Goal: Information Seeking & Learning: Learn about a topic

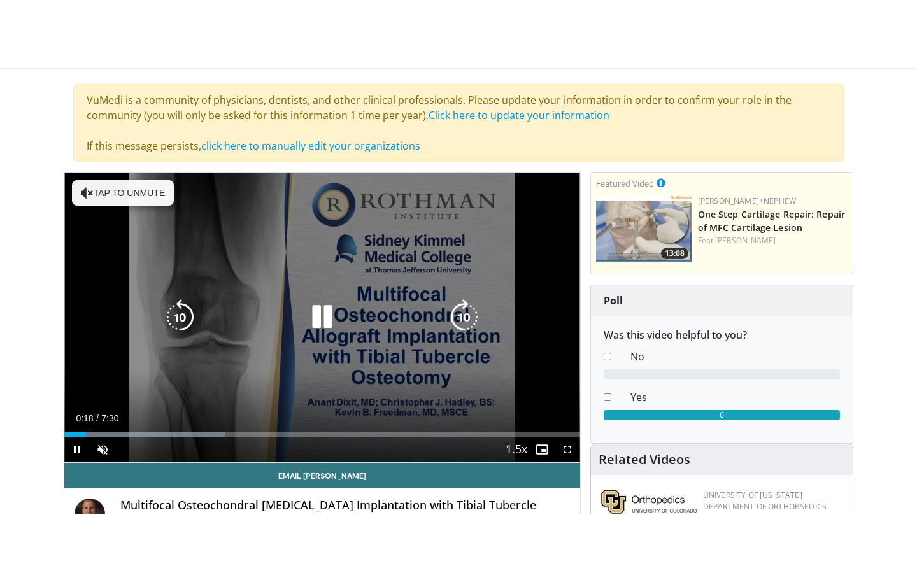
scroll to position [104, 0]
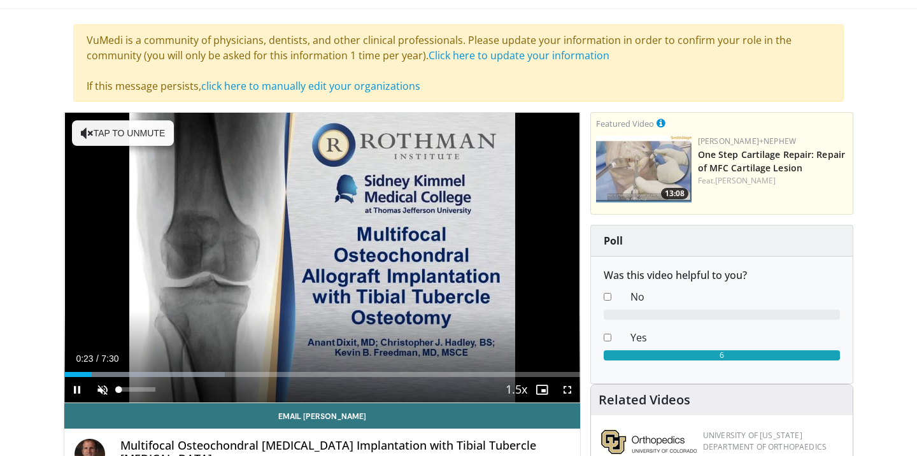
click at [100, 390] on span "Video Player" at bounding box center [102, 389] width 25 height 25
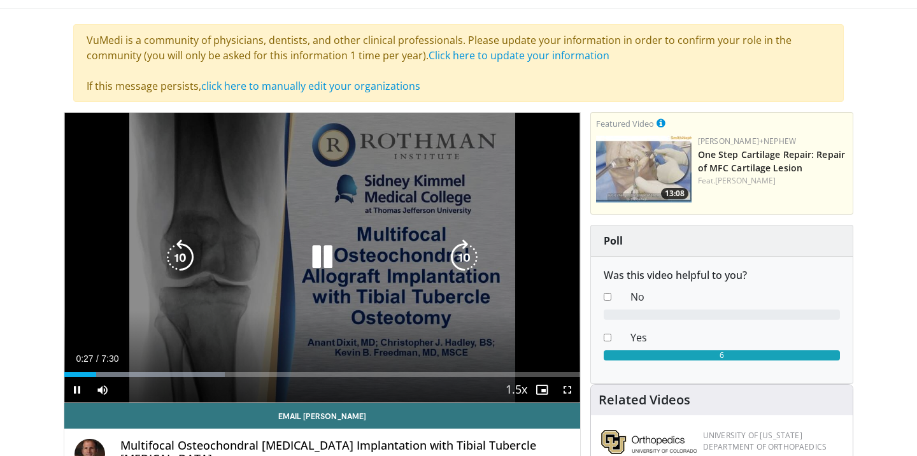
click at [465, 258] on icon "Video Player" at bounding box center [464, 257] width 36 height 36
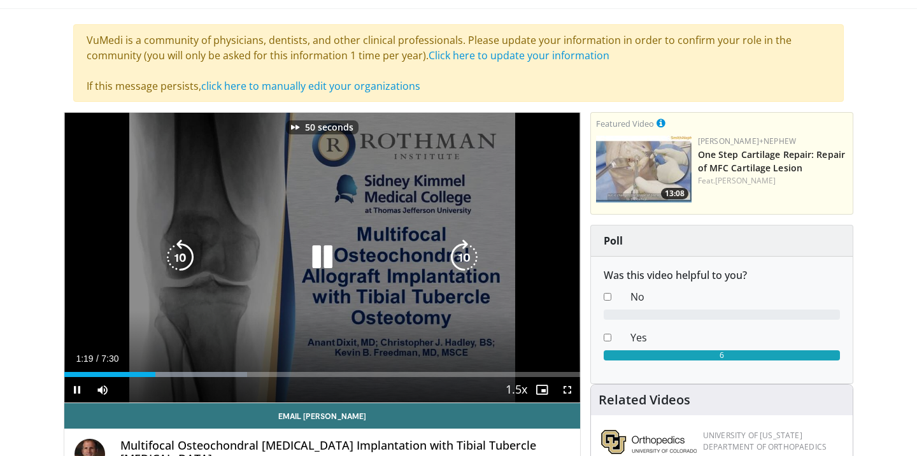
click at [465, 258] on icon "Video Player" at bounding box center [464, 257] width 36 height 36
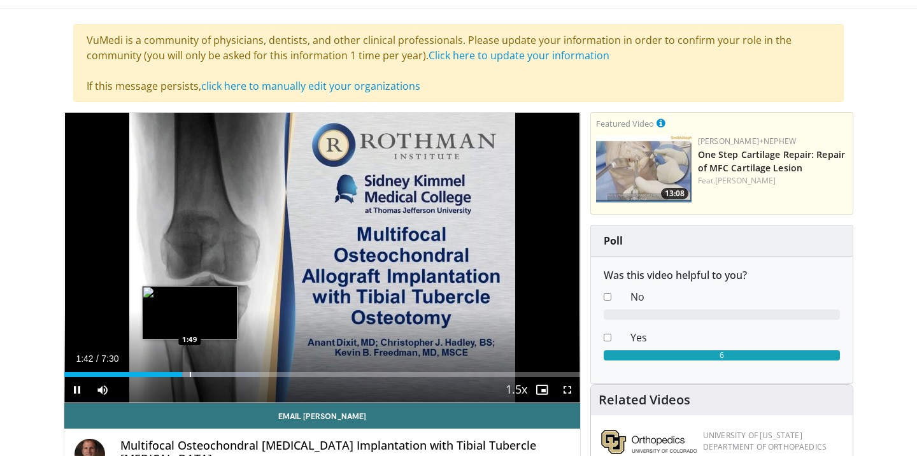
click at [190, 372] on div "Progress Bar" at bounding box center [190, 374] width 1 height 5
click at [185, 372] on div "Progress Bar" at bounding box center [185, 374] width 1 height 5
click at [185, 374] on div "Progress Bar" at bounding box center [185, 374] width 1 height 5
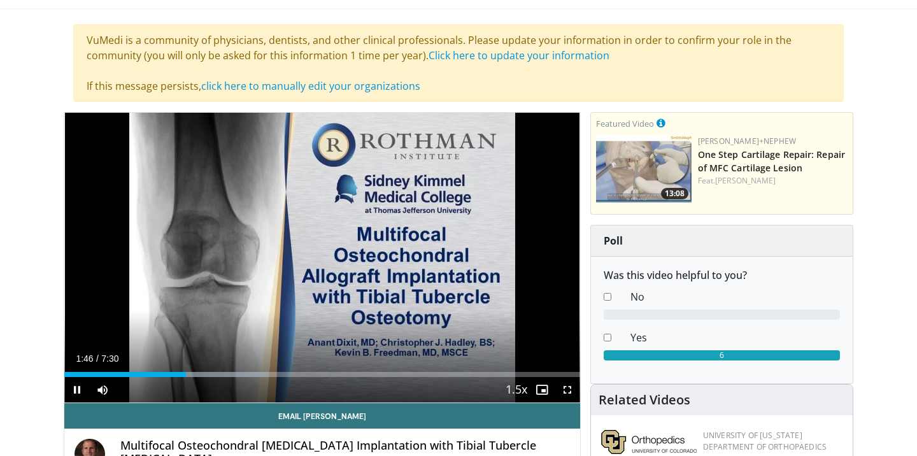
click at [567, 389] on span "Video Player" at bounding box center [566, 389] width 25 height 25
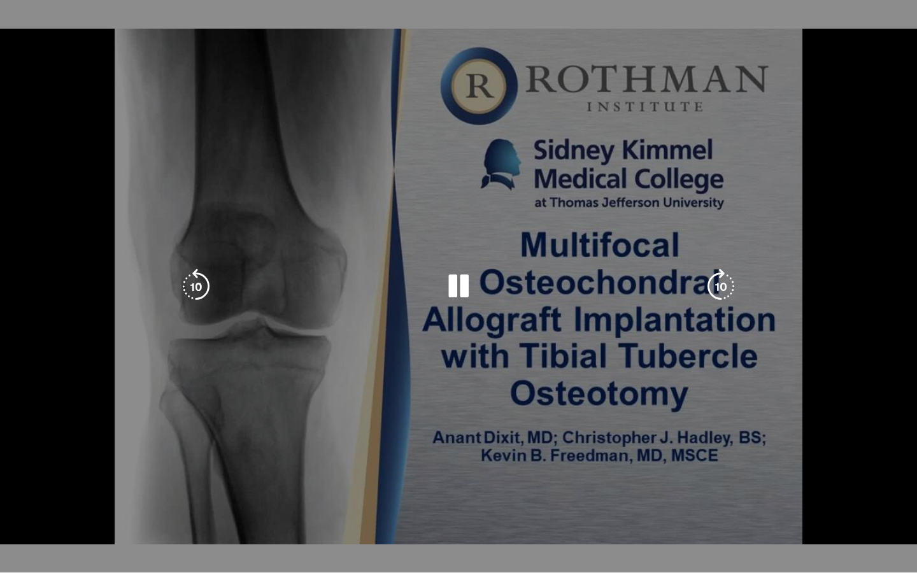
click at [198, 283] on icon "Video Player" at bounding box center [196, 287] width 36 height 36
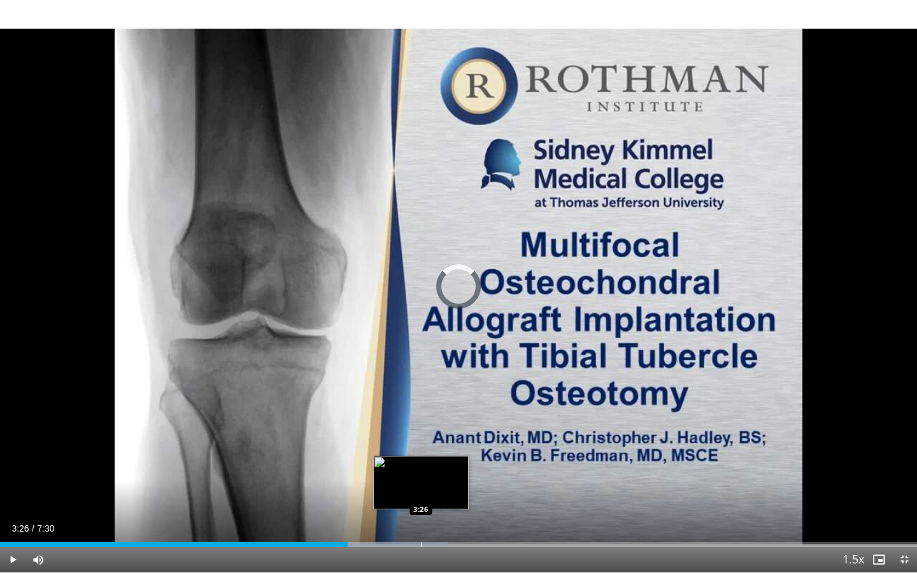
click at [421, 455] on div "Progress Bar" at bounding box center [421, 544] width 1 height 5
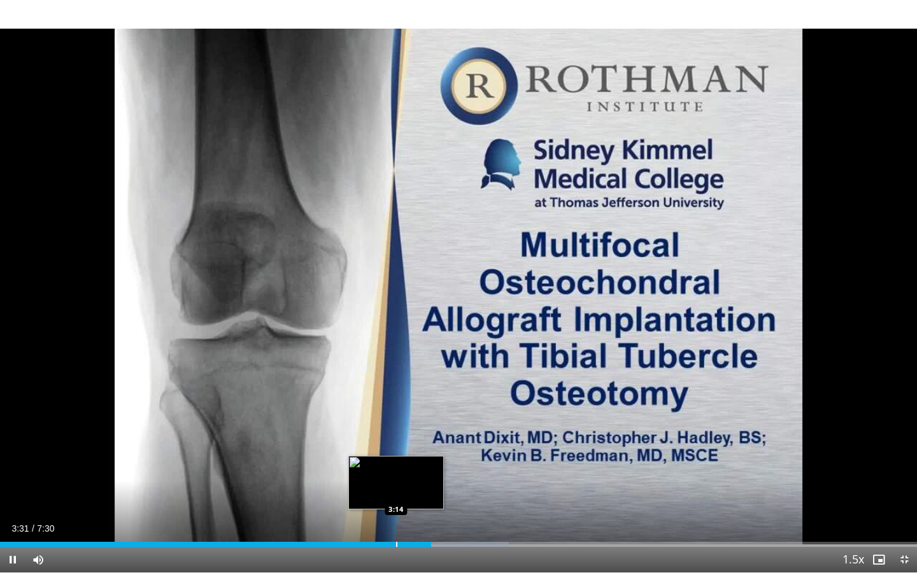
click at [396, 455] on div "Progress Bar" at bounding box center [396, 544] width 1 height 5
click at [391, 455] on div "Progress Bar" at bounding box center [391, 544] width 1 height 5
click at [381, 455] on div "Progress Bar" at bounding box center [381, 544] width 1 height 5
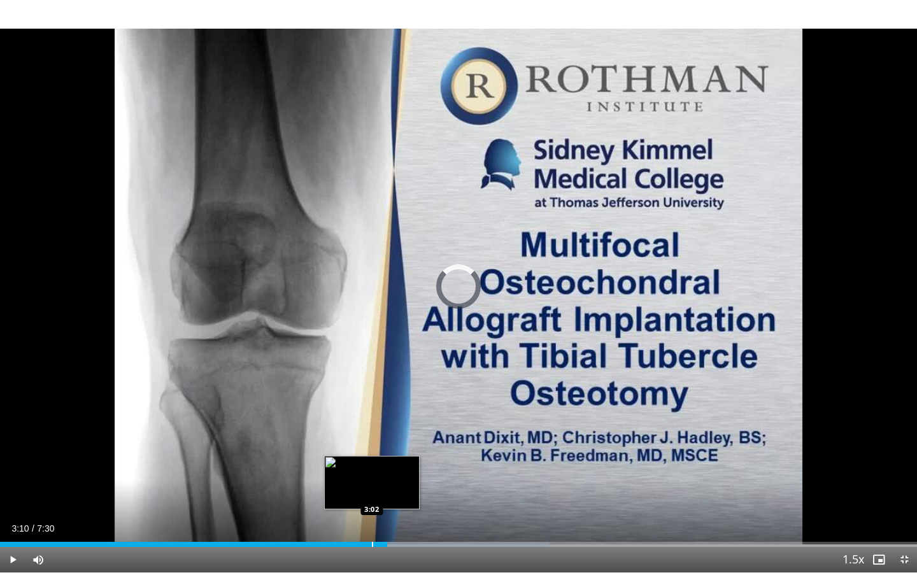
click at [372, 455] on div "Progress Bar" at bounding box center [372, 544] width 1 height 5
click at [358, 455] on div "Progress Bar" at bounding box center [358, 544] width 1 height 5
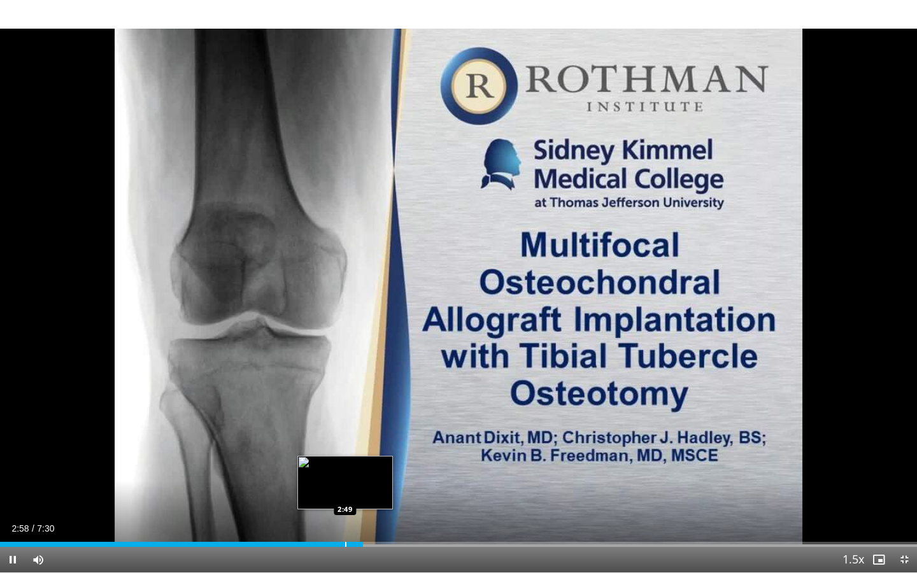
click at [343, 455] on div "2:58" at bounding box center [181, 544] width 363 height 5
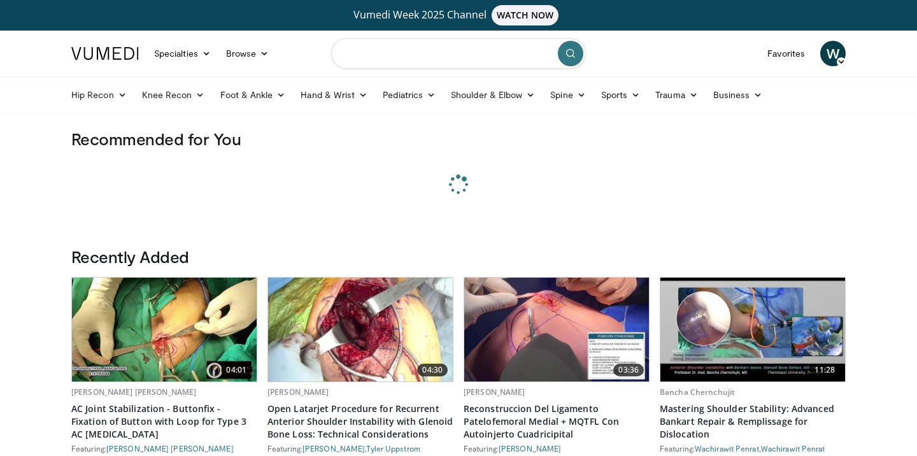
click at [471, 59] on input "Search topics, interventions" at bounding box center [458, 53] width 255 height 31
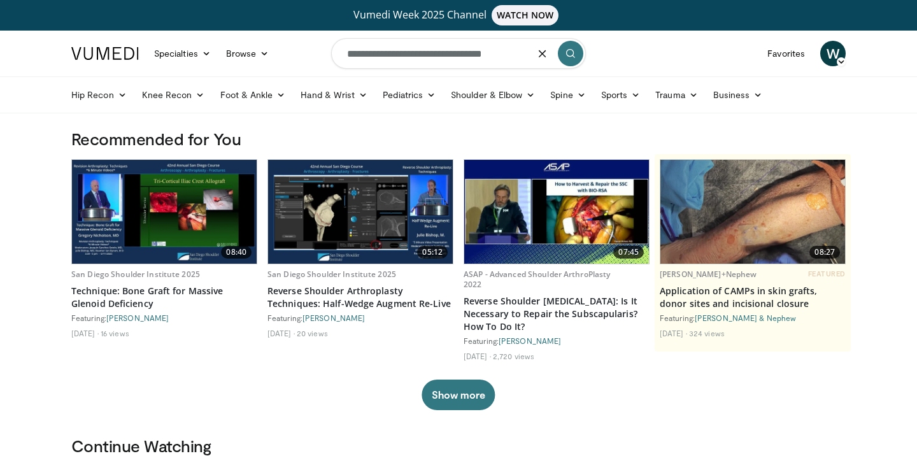
type input "**********"
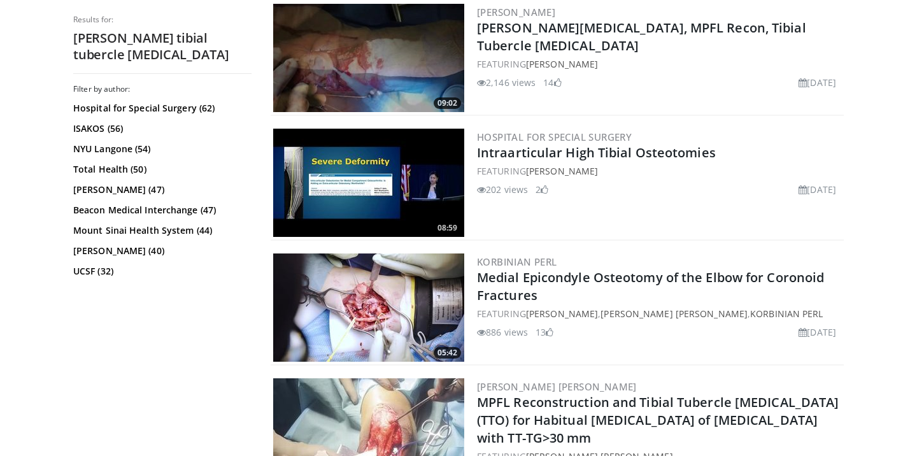
scroll to position [1303, 0]
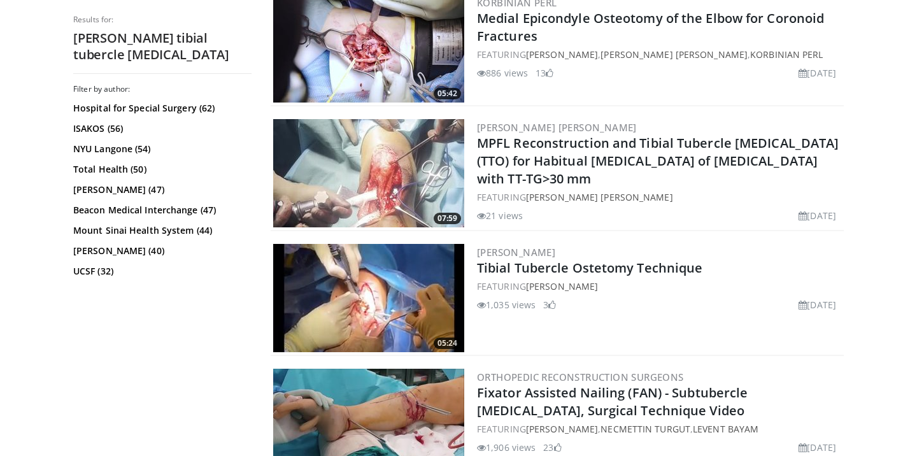
click at [364, 313] on img at bounding box center [368, 298] width 191 height 108
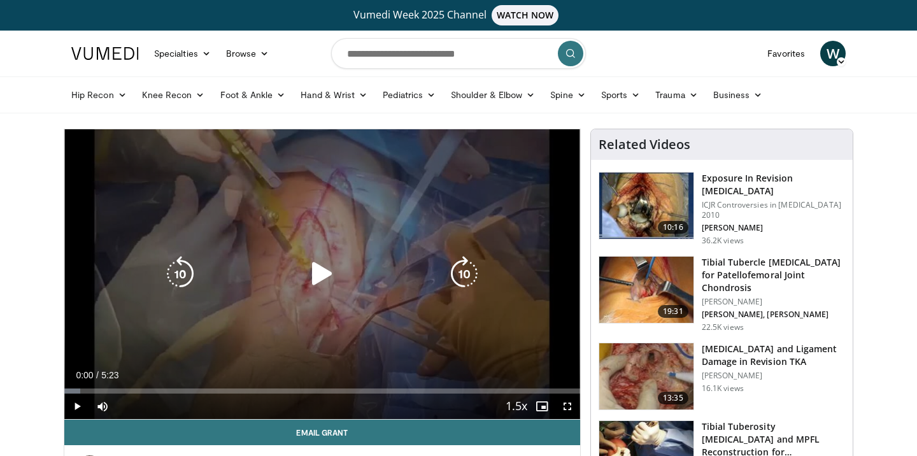
click at [325, 290] on icon "Video Player" at bounding box center [322, 274] width 36 height 36
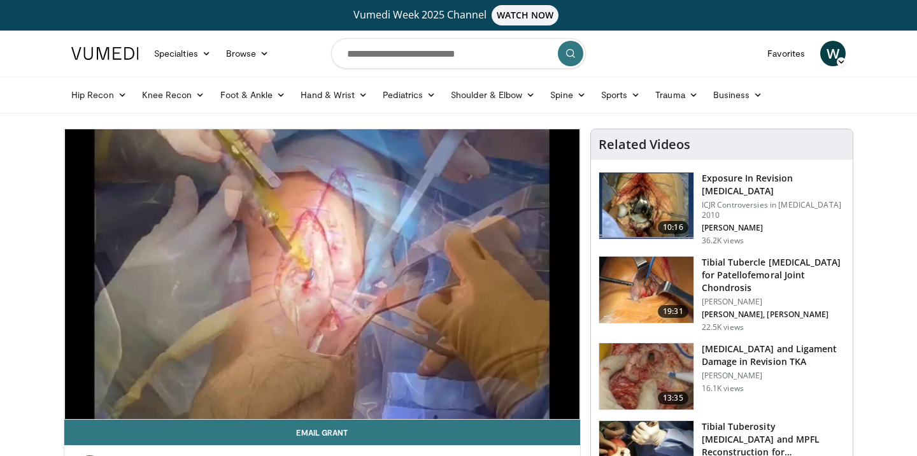
click at [651, 286] on img at bounding box center [646, 290] width 94 height 66
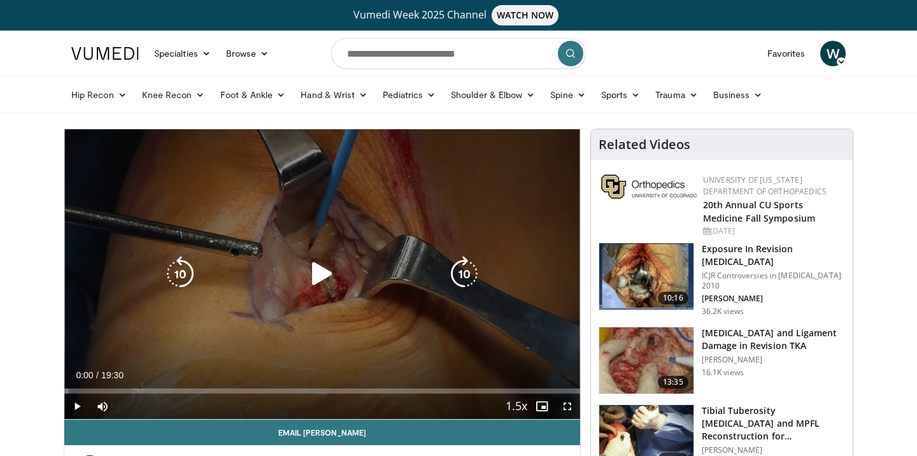
click at [330, 273] on icon "Video Player" at bounding box center [322, 274] width 36 height 36
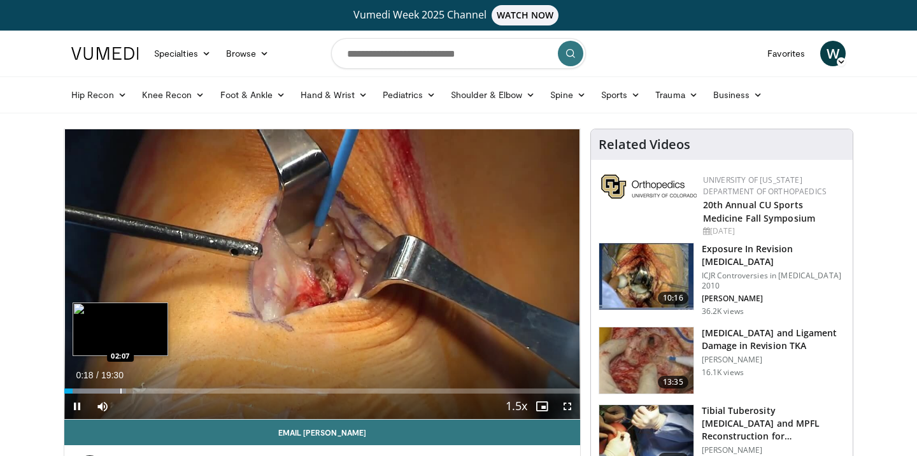
click at [120, 391] on div "Progress Bar" at bounding box center [120, 390] width 1 height 5
click at [109, 391] on div "Progress Bar" at bounding box center [109, 390] width 1 height 5
click at [101, 390] on div "Progress Bar" at bounding box center [101, 390] width 1 height 5
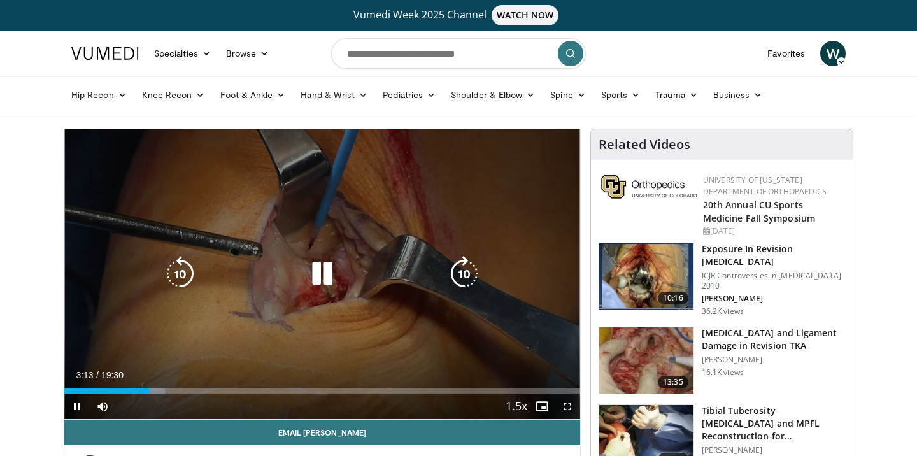
click at [319, 275] on icon "Video Player" at bounding box center [322, 274] width 36 height 36
click at [339, 250] on div "10 seconds Tap to unmute" at bounding box center [322, 274] width 516 height 290
click at [461, 278] on icon "Video Player" at bounding box center [464, 274] width 36 height 36
click at [320, 278] on icon "Video Player" at bounding box center [322, 274] width 36 height 36
click at [323, 265] on icon "Video Player" at bounding box center [322, 274] width 36 height 36
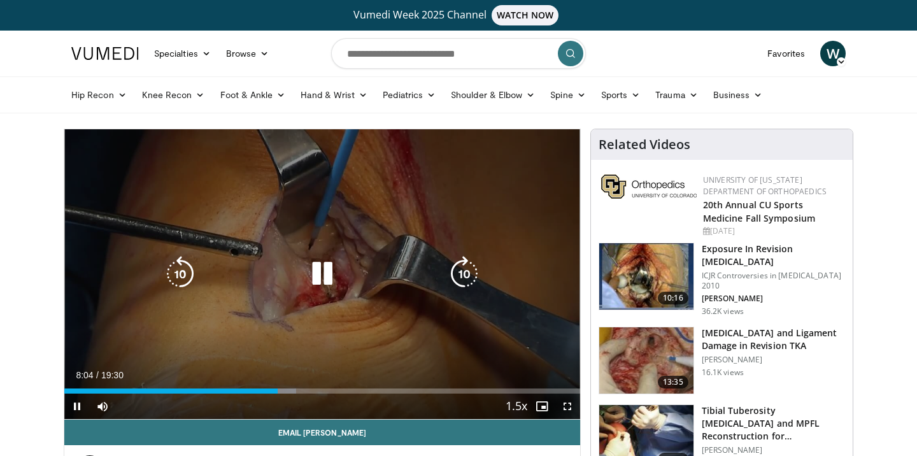
click at [467, 274] on icon "Video Player" at bounding box center [464, 274] width 36 height 36
click at [168, 272] on icon "Video Player" at bounding box center [180, 274] width 36 height 36
click at [322, 277] on icon "Video Player" at bounding box center [322, 274] width 36 height 36
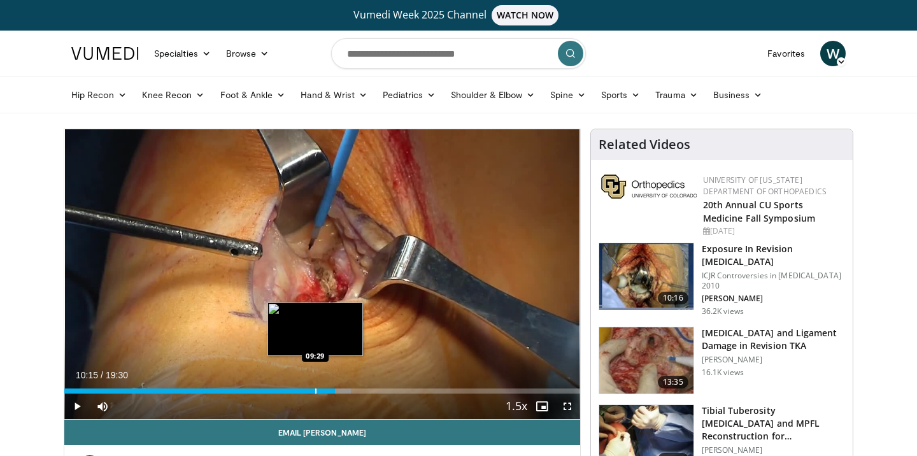
click at [315, 390] on div "Progress Bar" at bounding box center [315, 390] width 1 height 5
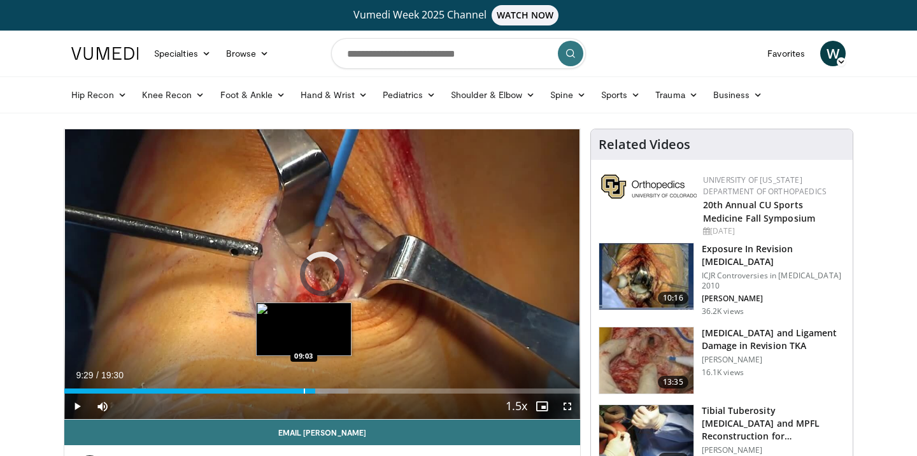
click at [303, 392] on div "09:29" at bounding box center [189, 390] width 251 height 5
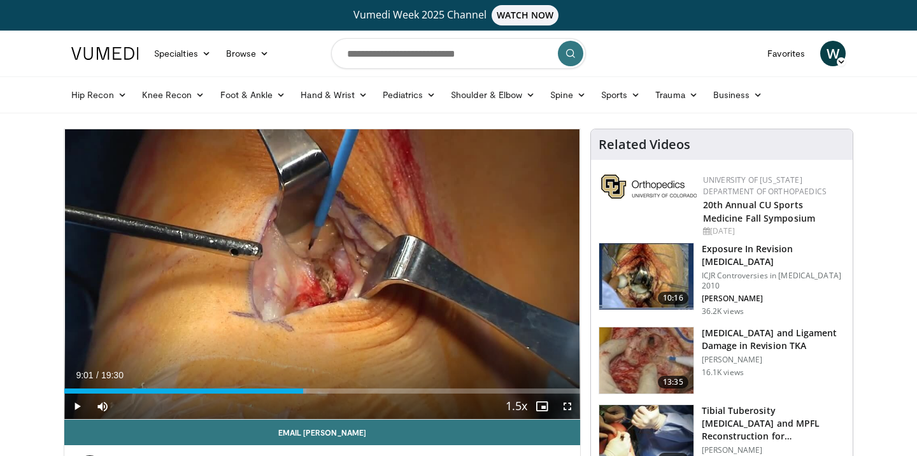
click at [74, 401] on span "Video Player" at bounding box center [76, 405] width 25 height 25
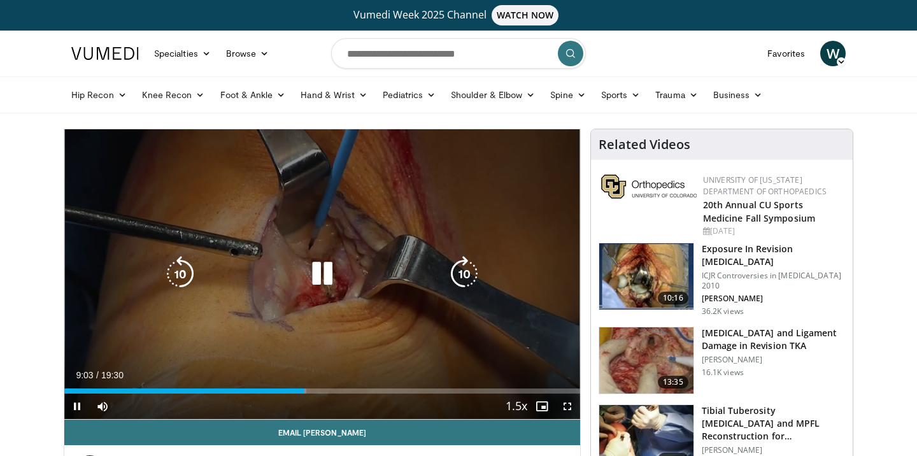
click at [423, 167] on div "10 seconds Tap to unmute" at bounding box center [322, 274] width 516 height 290
click at [426, 160] on div "10 seconds Tap to unmute" at bounding box center [322, 274] width 516 height 290
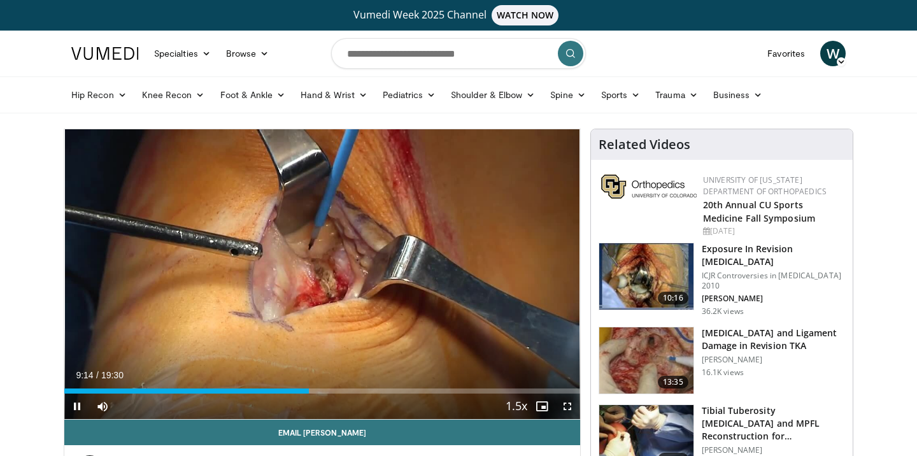
click at [566, 408] on span "Video Player" at bounding box center [566, 405] width 25 height 25
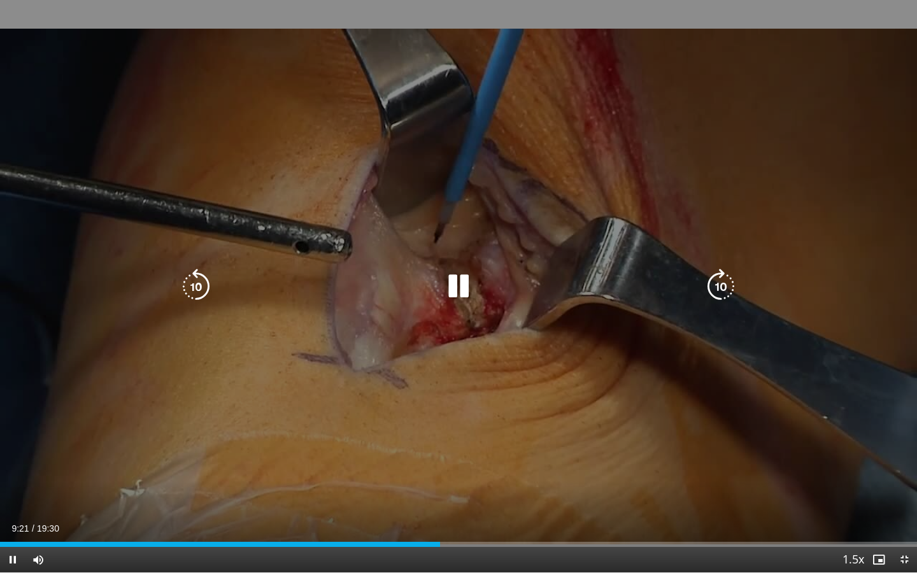
click at [202, 283] on icon "Video Player" at bounding box center [196, 287] width 36 height 36
click at [199, 285] on icon "Video Player" at bounding box center [196, 287] width 36 height 36
click at [461, 289] on icon "Video Player" at bounding box center [458, 287] width 36 height 36
click at [470, 275] on icon "Video Player" at bounding box center [458, 287] width 36 height 36
click at [464, 290] on icon "Video Player" at bounding box center [458, 287] width 36 height 36
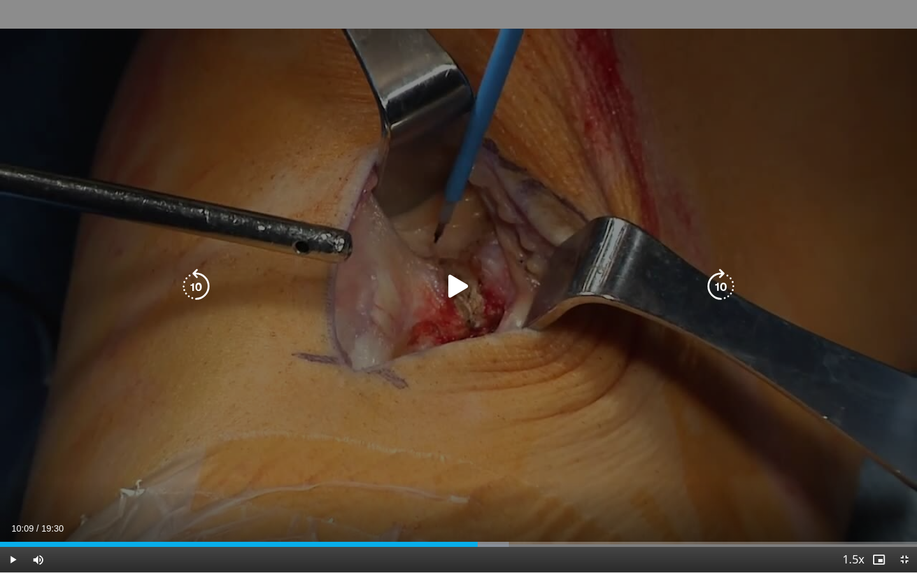
click at [196, 285] on icon "Video Player" at bounding box center [196, 287] width 36 height 36
click at [454, 289] on icon "Video Player" at bounding box center [458, 287] width 36 height 36
click at [449, 289] on icon "Video Player" at bounding box center [458, 287] width 36 height 36
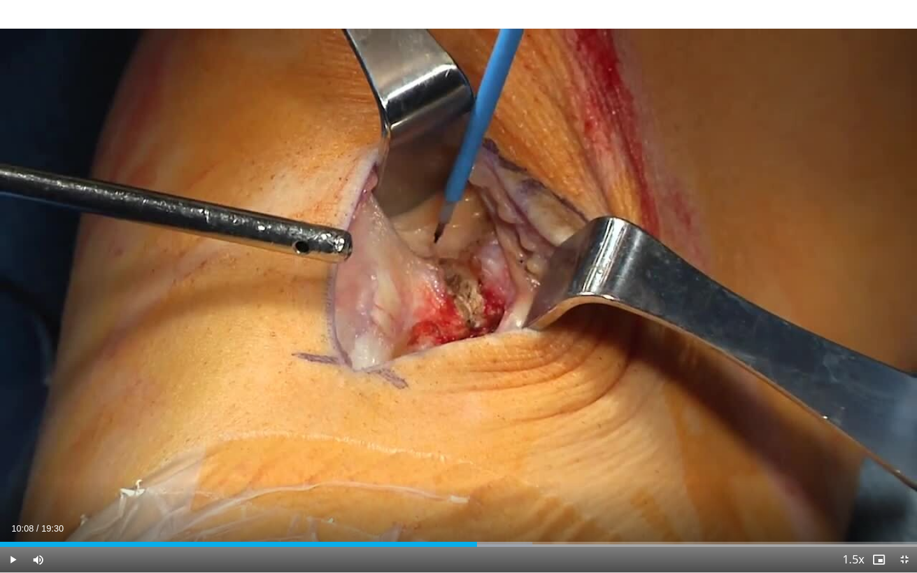
click at [903, 455] on video-js "**********" at bounding box center [458, 286] width 917 height 573
click at [902, 455] on span "Video Player" at bounding box center [903, 559] width 25 height 25
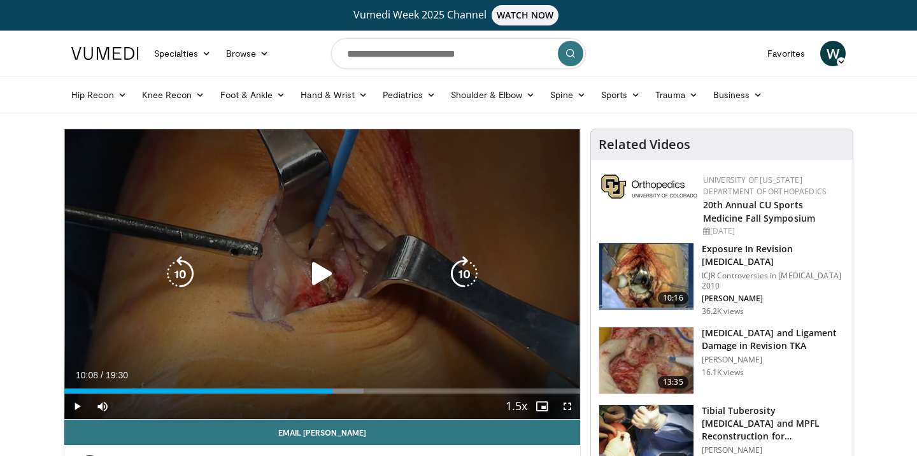
click at [316, 285] on icon "Video Player" at bounding box center [322, 274] width 36 height 36
click at [318, 271] on icon "Video Player" at bounding box center [322, 274] width 36 height 36
click at [321, 287] on icon "Video Player" at bounding box center [322, 274] width 36 height 36
click at [308, 265] on icon "Video Player" at bounding box center [322, 274] width 36 height 36
click at [359, 257] on div "10 seconds Tap to unmute" at bounding box center [322, 274] width 516 height 290
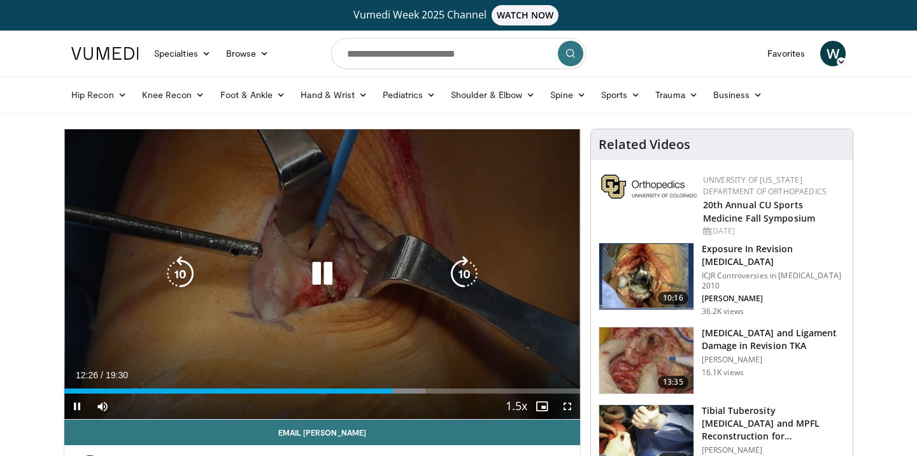
click at [321, 263] on icon "Video Player" at bounding box center [322, 274] width 36 height 36
click at [325, 272] on icon "Video Player" at bounding box center [322, 274] width 36 height 36
click at [318, 279] on icon "Video Player" at bounding box center [322, 274] width 36 height 36
click at [310, 262] on icon "Video Player" at bounding box center [322, 274] width 36 height 36
click at [340, 275] on div "Video Player" at bounding box center [321, 273] width 309 height 25
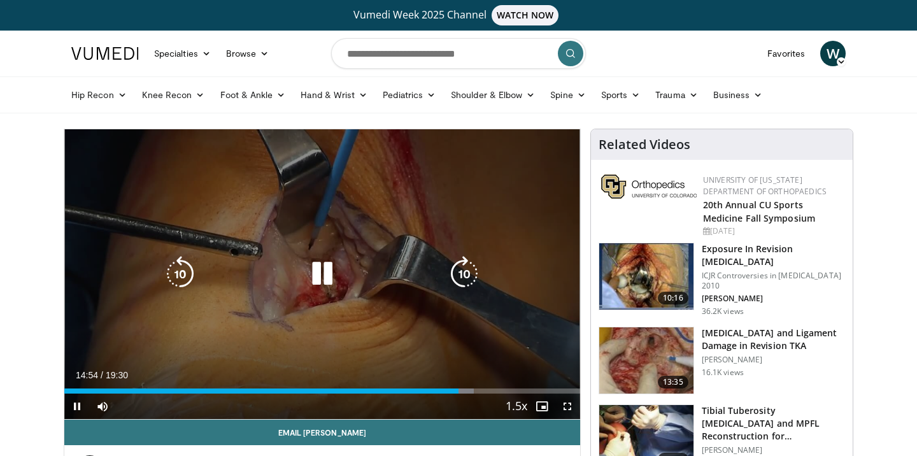
click at [316, 276] on icon "Video Player" at bounding box center [322, 274] width 36 height 36
click at [321, 285] on icon "Video Player" at bounding box center [322, 274] width 36 height 36
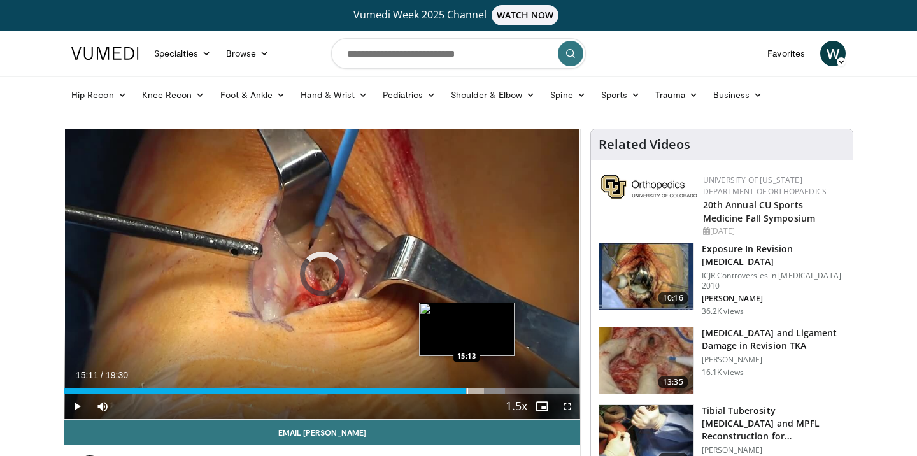
click at [466, 388] on div "Loaded : 85.42% 15:11 15:13" at bounding box center [322, 390] width 516 height 5
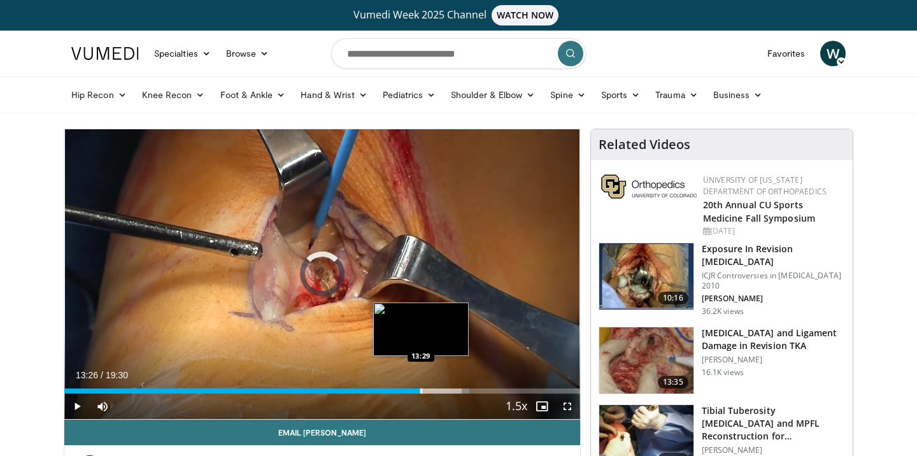
click at [419, 388] on div "Loaded : 78.59% 15:12 13:29" at bounding box center [322, 390] width 516 height 5
click at [433, 390] on div "Progress Bar" at bounding box center [433, 390] width 1 height 5
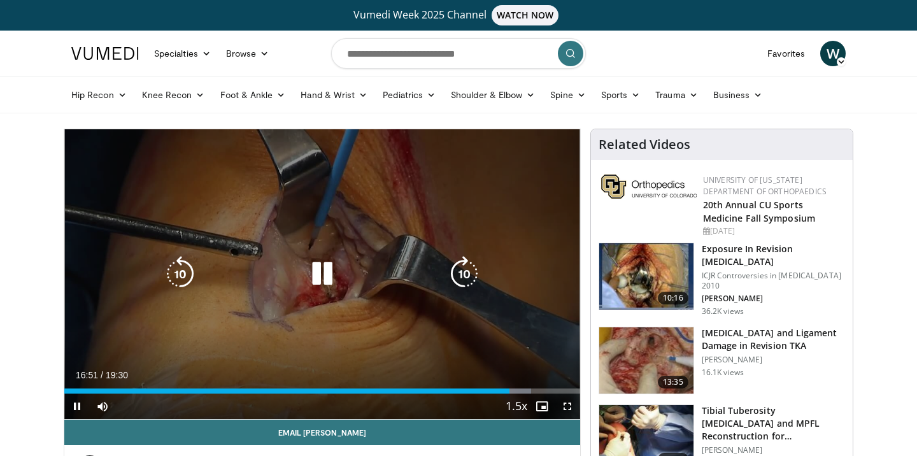
click at [502, 160] on div "10 seconds Tap to unmute" at bounding box center [322, 274] width 516 height 290
click at [501, 164] on div "10 seconds Tap to unmute" at bounding box center [322, 274] width 516 height 290
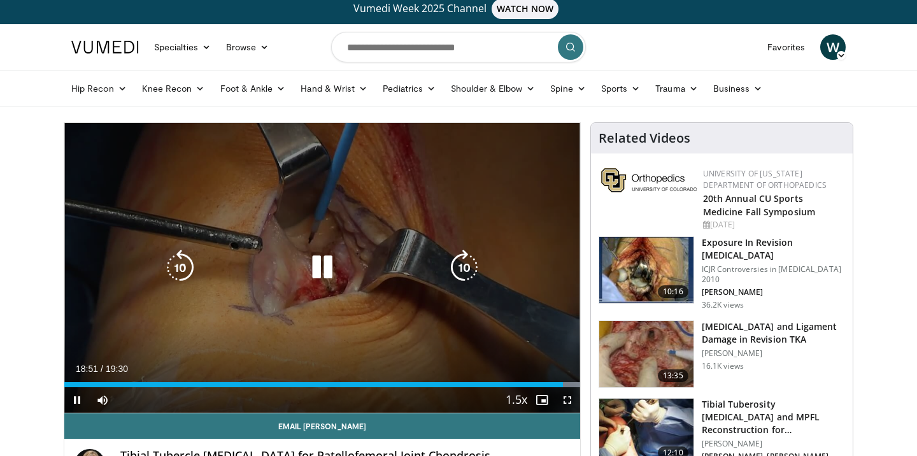
scroll to position [5, 0]
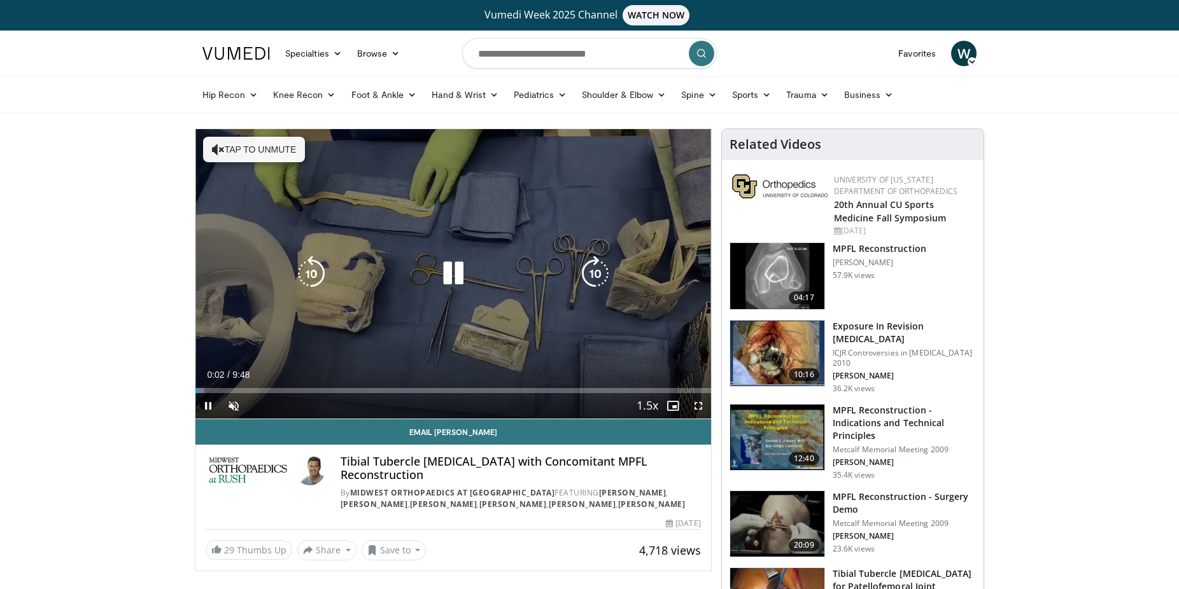
click at [452, 278] on icon "Video Player" at bounding box center [453, 274] width 36 height 36
click at [447, 278] on icon "Video Player" at bounding box center [453, 274] width 36 height 36
click at [395, 209] on div "10 seconds Tap to unmute" at bounding box center [453, 274] width 516 height 290
click at [290, 149] on button "Tap to unmute" at bounding box center [254, 149] width 102 height 25
click at [460, 281] on icon "Video Player" at bounding box center [453, 274] width 36 height 36
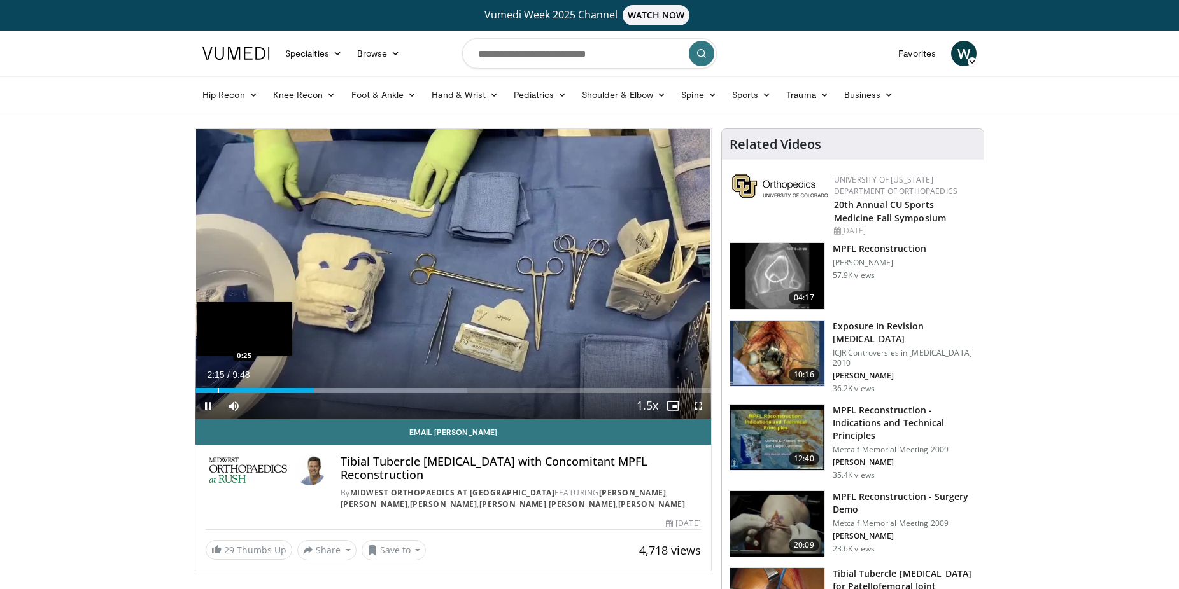
click at [218, 391] on div "Progress Bar" at bounding box center [218, 390] width 1 height 5
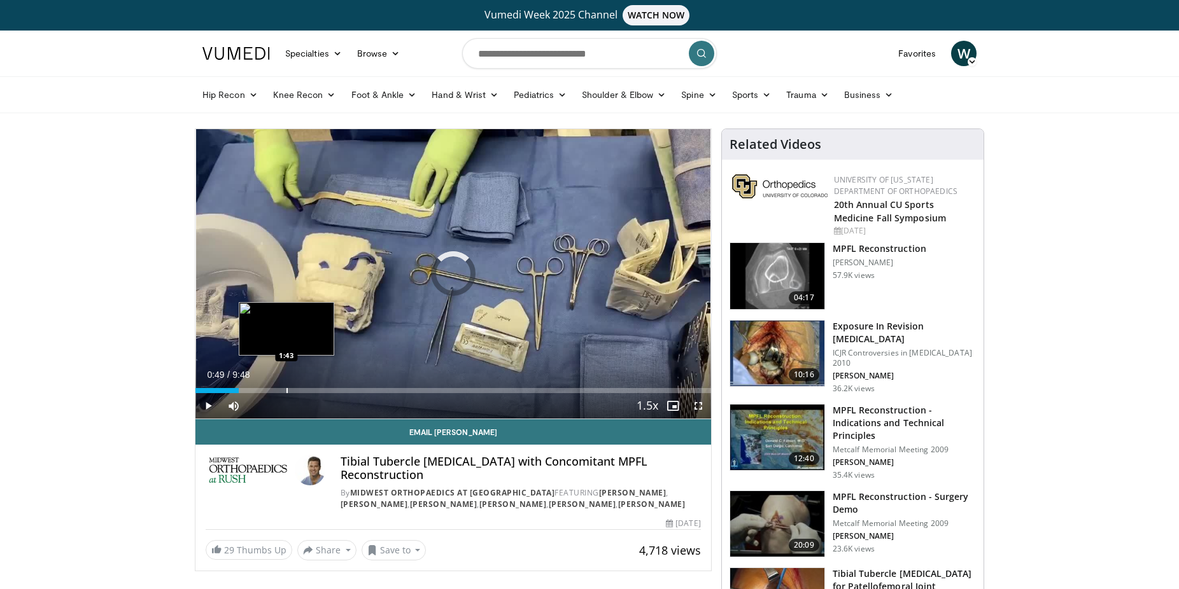
click at [286, 387] on div "Loaded : 5.09% 0:49 1:43" at bounding box center [453, 387] width 516 height 12
click at [296, 391] on div "Progress Bar" at bounding box center [295, 390] width 1 height 5
